Goal: Navigation & Orientation: Find specific page/section

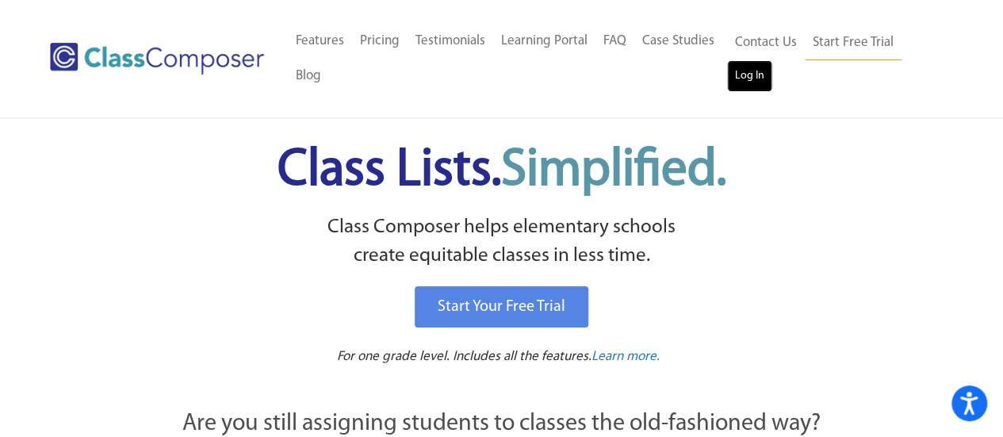
click at [757, 75] on link "Log In" at bounding box center [749, 76] width 45 height 32
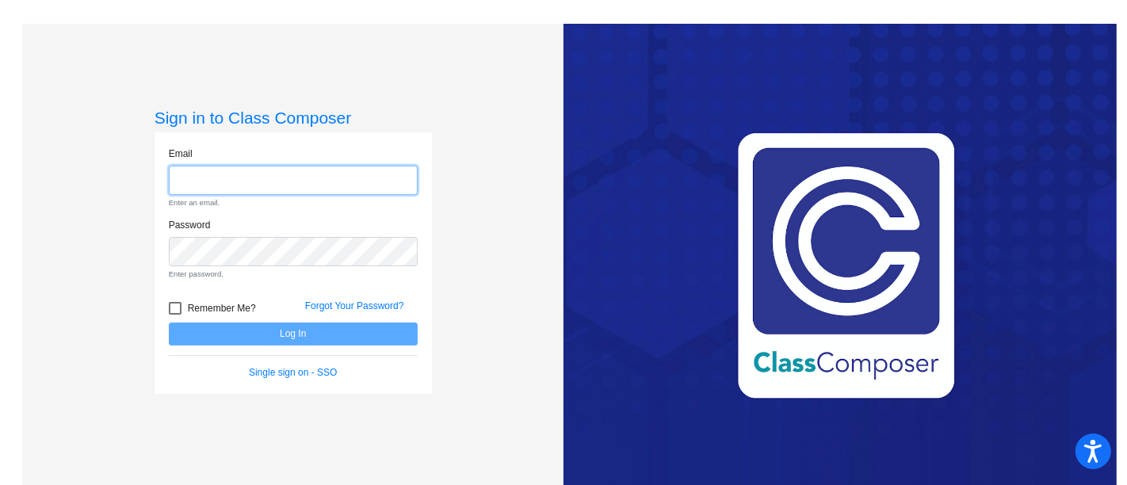
type input "floridalma.mejia@irsd.k12.de.us"
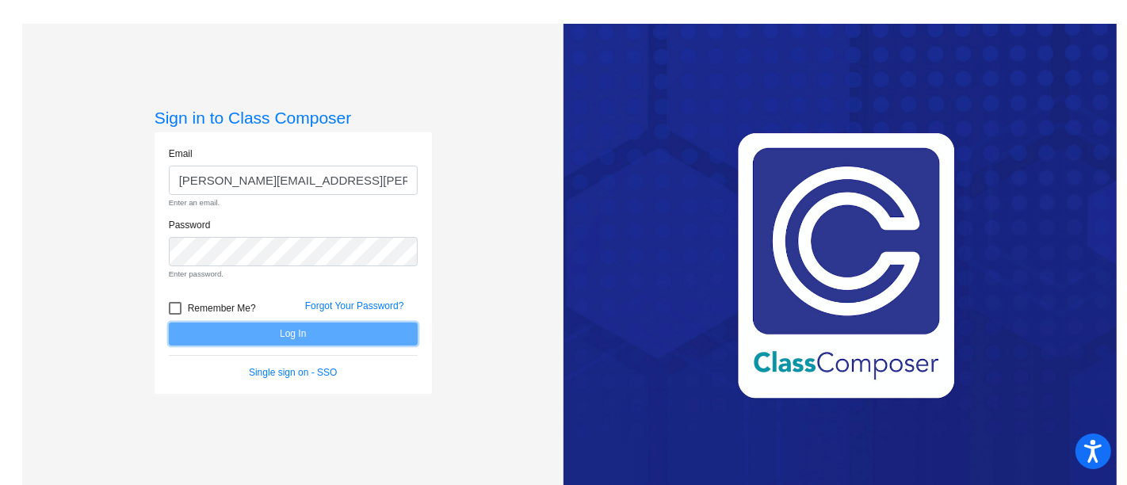
click at [346, 335] on form "Email floridalma.mejia@irsd.k12.de.us Enter an email. Password Enter password. …" at bounding box center [293, 263] width 249 height 233
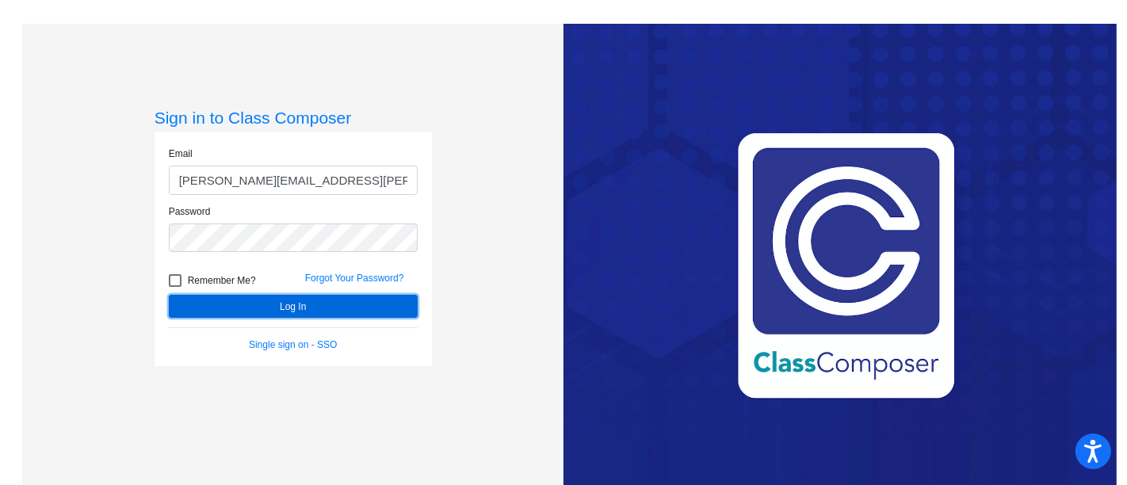
click at [272, 300] on button "Log In" at bounding box center [293, 306] width 249 height 23
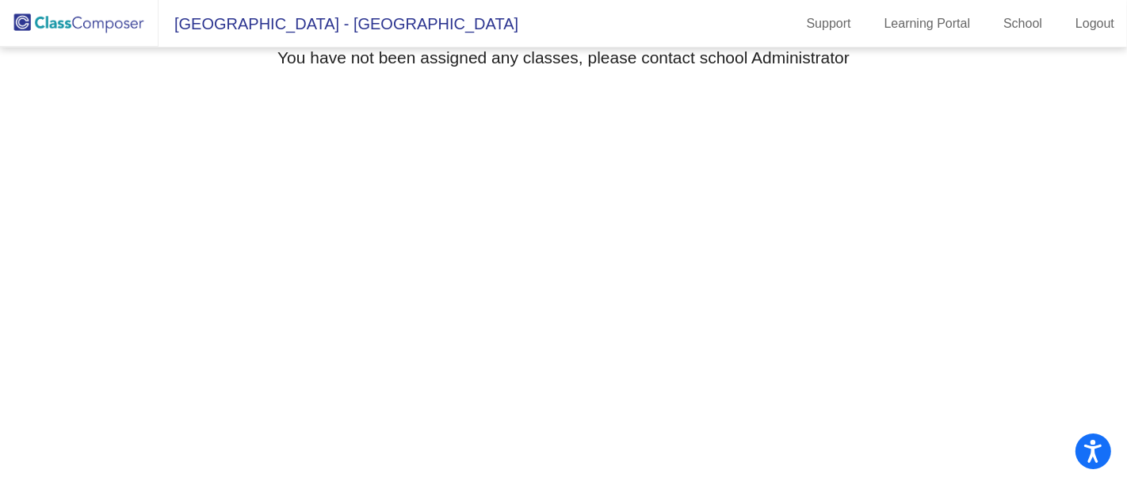
click at [660, 25] on mat-toolbar "North Georgetown Elementary School - Floridalma Support Learning Portal School …" at bounding box center [563, 24] width 1127 height 48
click at [70, 28] on img at bounding box center [79, 23] width 159 height 47
click at [672, 14] on mat-toolbar "North Georgetown Elementary School - Floridalma Support Learning Portal School …" at bounding box center [563, 24] width 1127 height 48
click at [686, 23] on mat-toolbar "North Georgetown Elementary School - Floridalma Support Learning Portal School …" at bounding box center [563, 24] width 1127 height 48
click at [695, 19] on mat-toolbar "North Georgetown Elementary School - Floridalma Support Learning Portal School …" at bounding box center [563, 24] width 1127 height 48
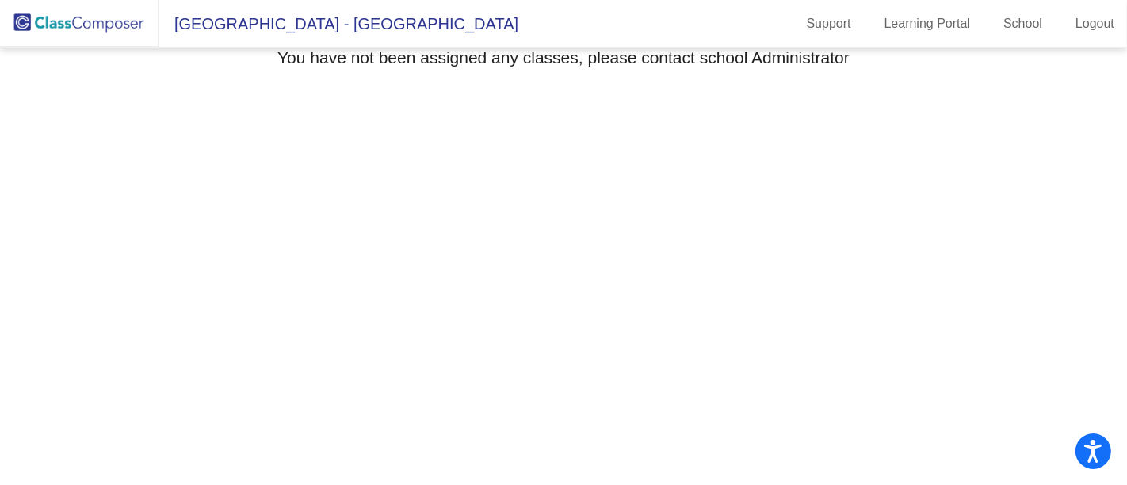
click at [257, 25] on span "North Georgetown Elementary School - Floridalma" at bounding box center [339, 23] width 360 height 25
drag, startPoint x: 694, startPoint y: 17, endPoint x: 672, endPoint y: 21, distance: 21.9
click at [694, 17] on mat-toolbar "North Georgetown Elementary School - Floridalma Support Learning Portal School …" at bounding box center [563, 24] width 1127 height 48
click at [108, 30] on img at bounding box center [79, 23] width 159 height 47
click at [700, 10] on mat-toolbar "North Georgetown Elementary School - Floridalma Support Learning Portal School …" at bounding box center [563, 24] width 1127 height 48
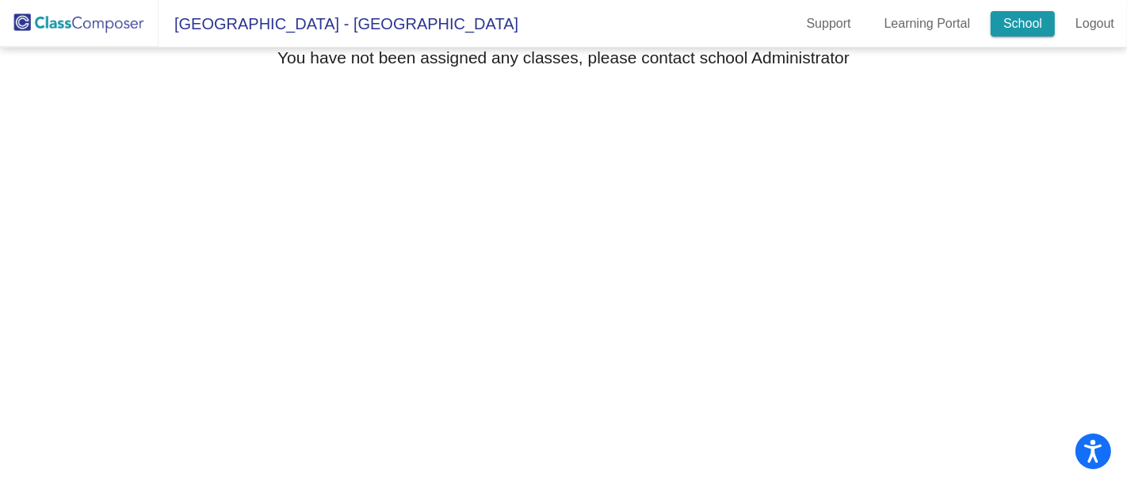
click at [1014, 14] on link "School" at bounding box center [1023, 23] width 64 height 25
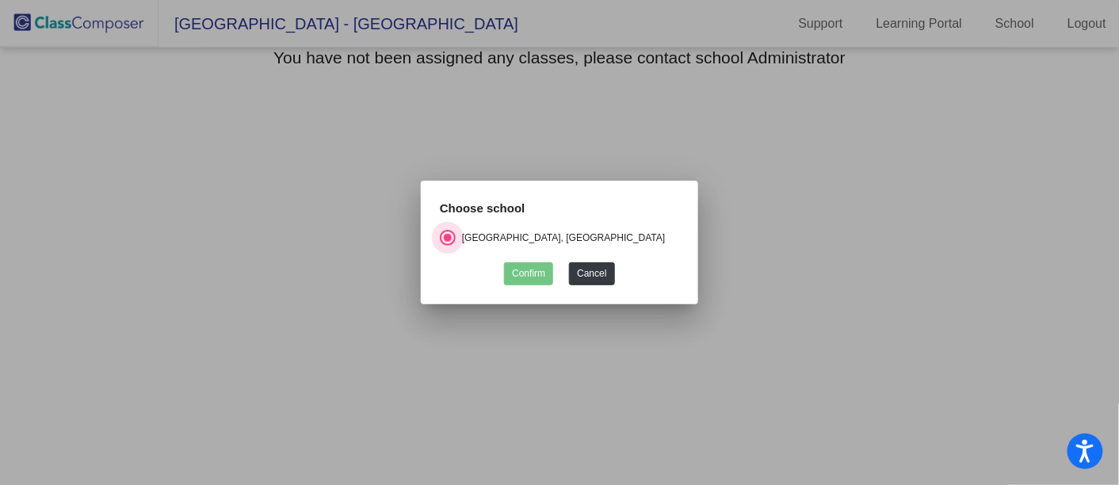
click at [446, 234] on div "Select an option" at bounding box center [448, 238] width 8 height 8
click at [447, 246] on input "North Georgetown Elementary School, Indian River School District" at bounding box center [447, 246] width 1 height 1
click at [605, 275] on button "Cancel" at bounding box center [591, 273] width 45 height 23
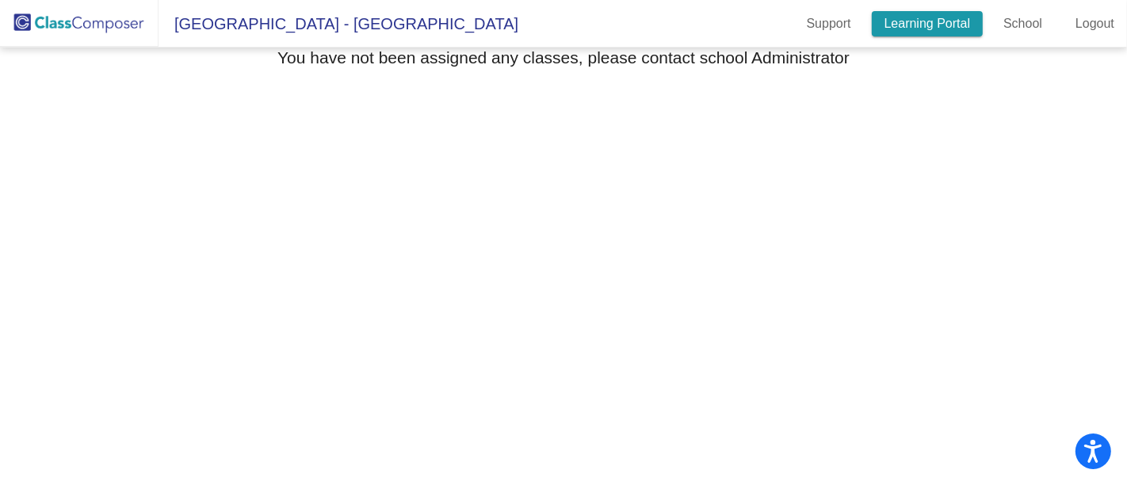
click at [917, 22] on link "Learning Portal" at bounding box center [928, 23] width 112 height 25
click at [281, 29] on span "North Georgetown Elementary School - Floridalma" at bounding box center [339, 23] width 360 height 25
click at [94, 24] on img at bounding box center [79, 23] width 159 height 47
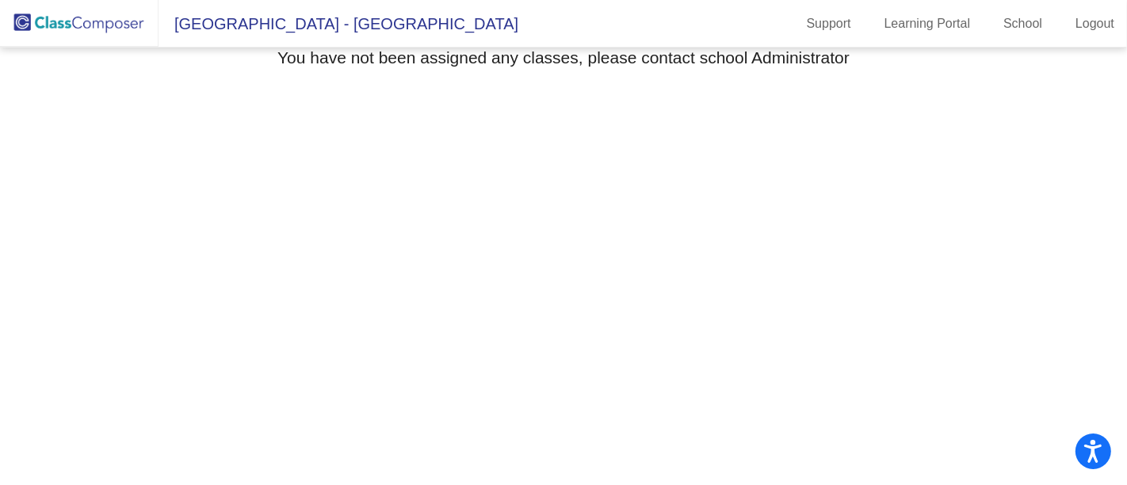
click at [476, 13] on span "North Georgetown Elementary School - Floridalma" at bounding box center [339, 23] width 360 height 25
click at [475, 14] on span "North Georgetown Elementary School - Floridalma" at bounding box center [339, 23] width 360 height 25
click at [475, 16] on span "North Georgetown Elementary School - Floridalma" at bounding box center [339, 23] width 360 height 25
click at [634, 33] on mat-toolbar "North Georgetown Elementary School - Floridalma Support Learning Portal School …" at bounding box center [563, 24] width 1127 height 48
